Goal: Navigation & Orientation: Find specific page/section

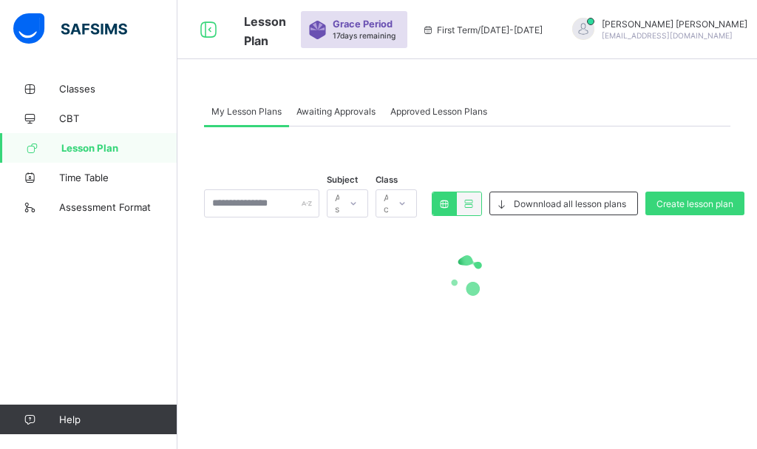
click at [312, 111] on span "Awaiting Approvals" at bounding box center [336, 111] width 79 height 11
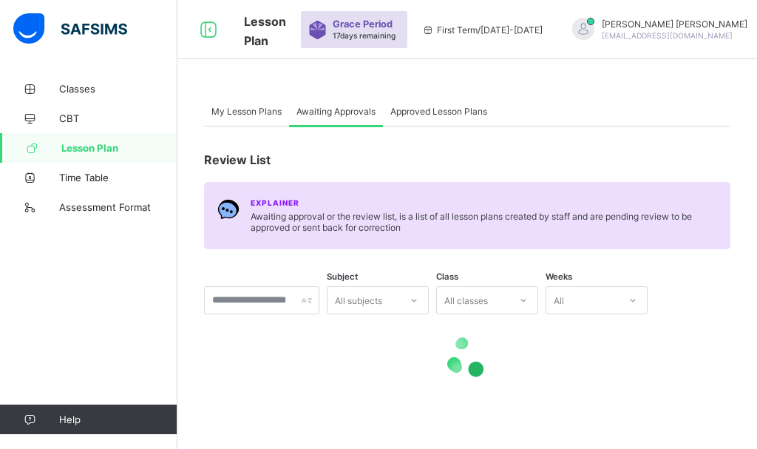
click at [447, 106] on span "Approved Lesson Plans" at bounding box center [439, 111] width 97 height 11
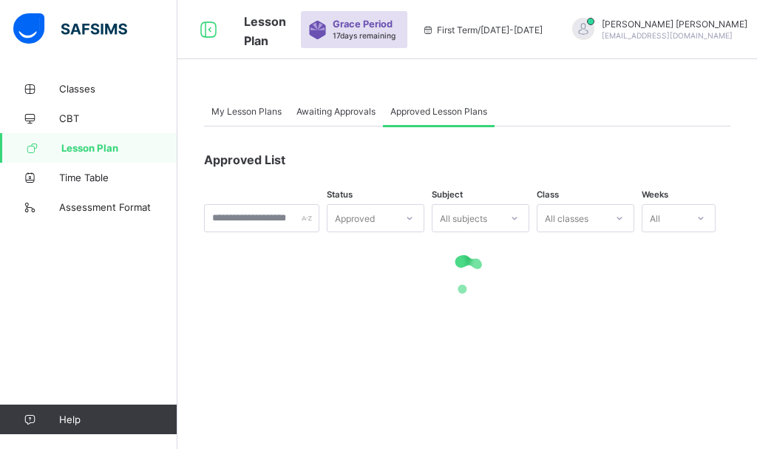
click at [354, 113] on span "Awaiting Approvals" at bounding box center [336, 111] width 79 height 11
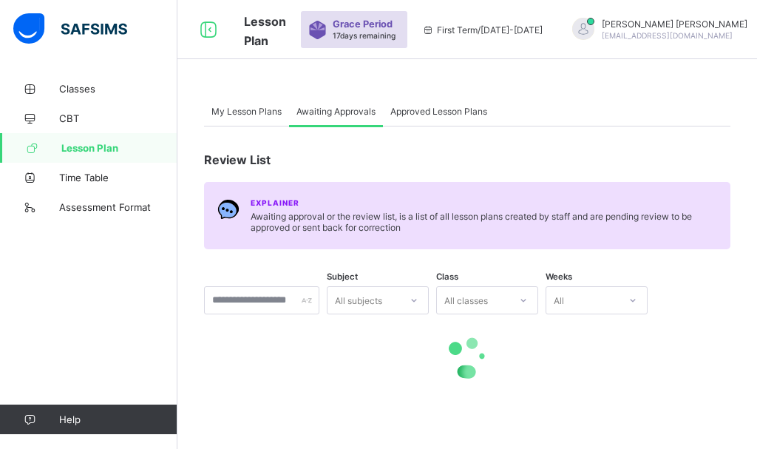
click at [223, 118] on div "My Lesson Plans" at bounding box center [246, 111] width 85 height 30
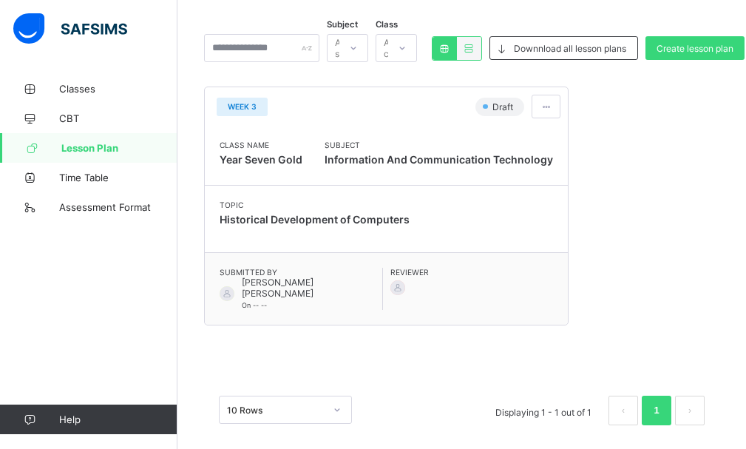
scroll to position [158, 0]
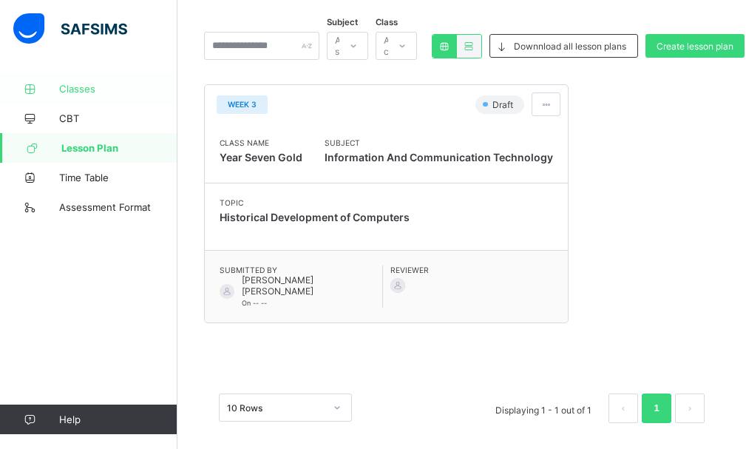
click at [95, 86] on span "Classes" at bounding box center [118, 89] width 118 height 12
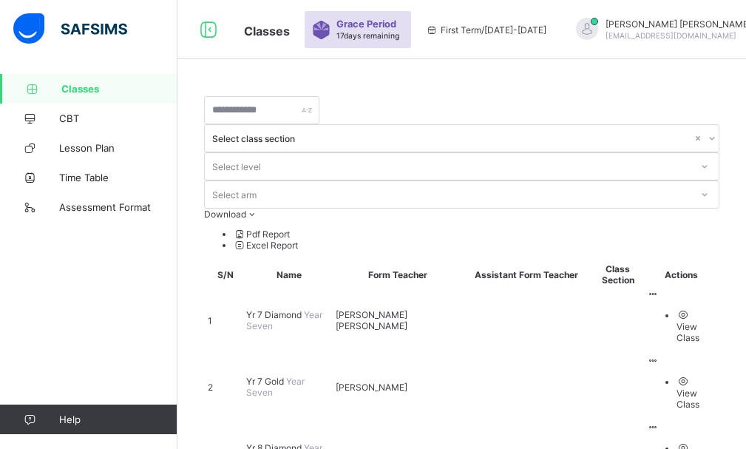
click at [271, 309] on span "Yr 7 Diamond" at bounding box center [275, 314] width 58 height 11
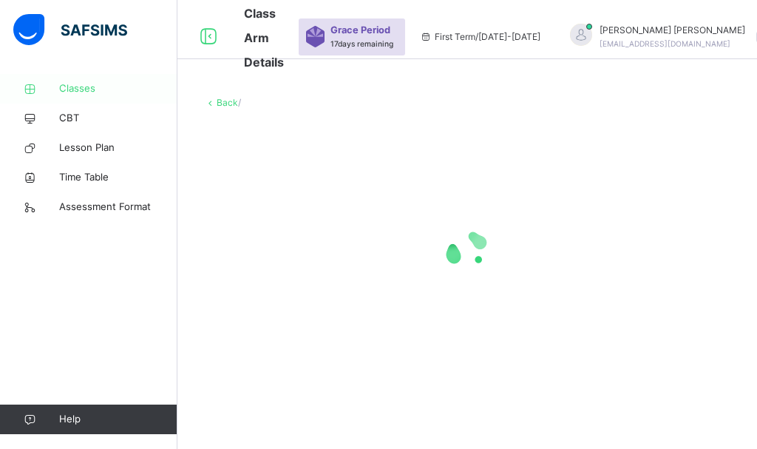
click at [78, 87] on span "Classes" at bounding box center [118, 88] width 118 height 15
